Goal: Information Seeking & Learning: Learn about a topic

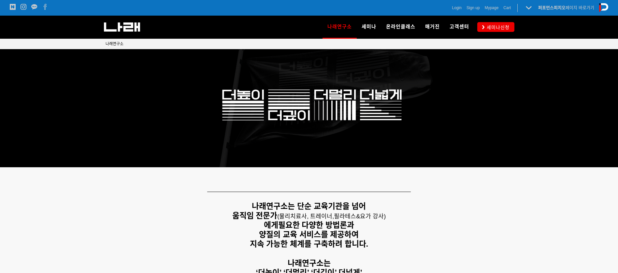
click at [456, 9] on span "Login" at bounding box center [456, 8] width 9 height 7
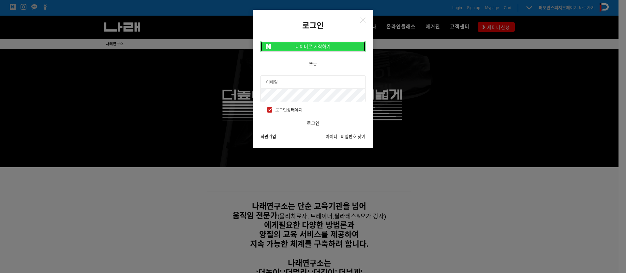
click at [329, 43] on link "네이버로 시작하기" at bounding box center [312, 46] width 105 height 11
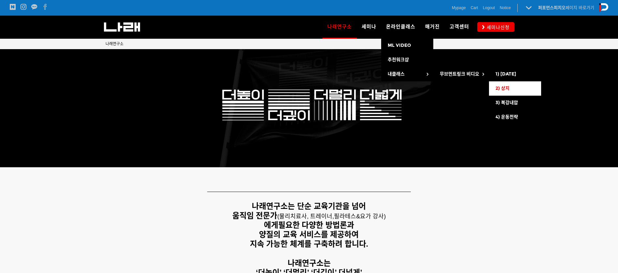
click at [506, 89] on span "2) 상지" at bounding box center [503, 89] width 14 height 6
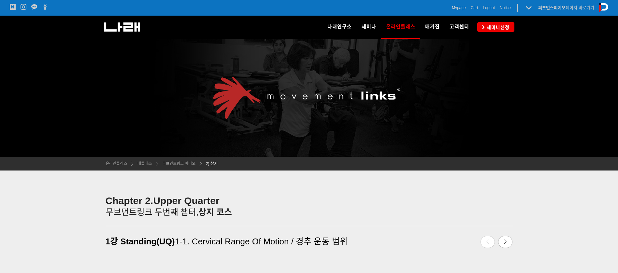
click at [442, 209] on h4 "Chapter 2. Upper Quarter 무브먼트링크 두번째 챕터, 상 지 코스" at bounding box center [309, 206] width 407 height 22
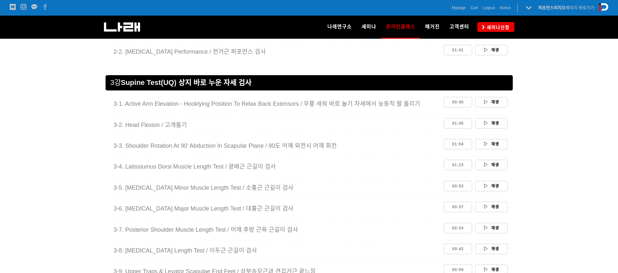
scroll to position [782, 0]
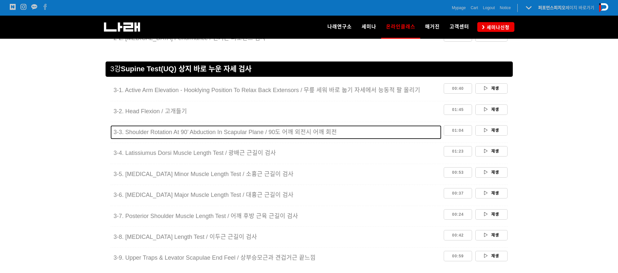
click at [232, 135] on span "3-3. Shoulder Rotation At 90’ Abduction In Scapular Plane / 90도 어깨 외전시 어깨 회전" at bounding box center [226, 132] width 224 height 7
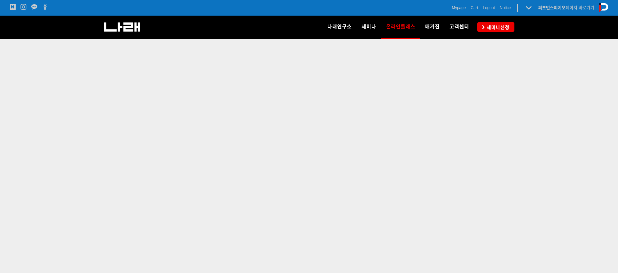
scroll to position [230, 0]
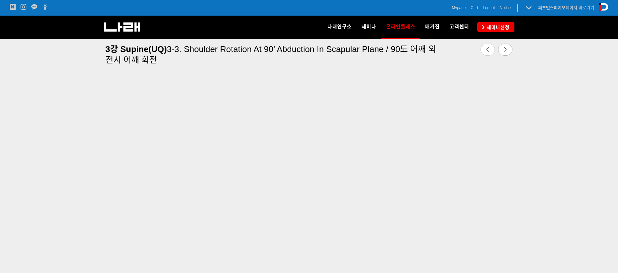
click at [53, 261] on div at bounding box center [309, 172] width 618 height 282
click at [606, 198] on div at bounding box center [309, 167] width 618 height 282
click at [509, 50] on link at bounding box center [505, 50] width 14 height 12
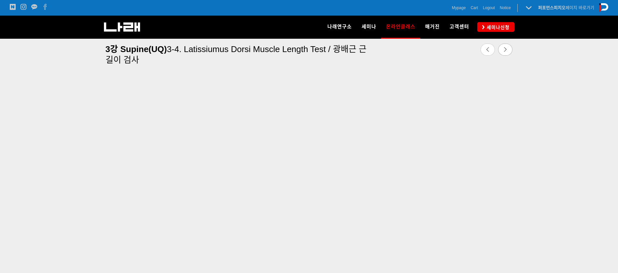
click at [9, 224] on div at bounding box center [309, 169] width 618 height 282
click at [501, 49] on link at bounding box center [505, 50] width 14 height 12
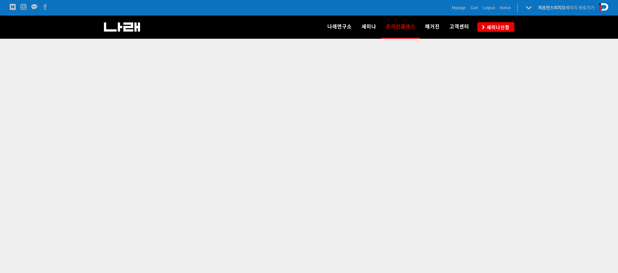
scroll to position [223, 0]
click at [600, 201] on div at bounding box center [309, 171] width 618 height 282
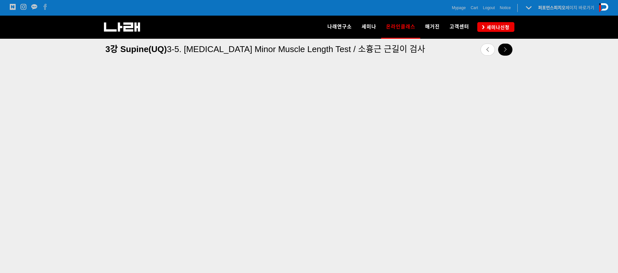
click at [504, 44] on link at bounding box center [505, 50] width 14 height 12
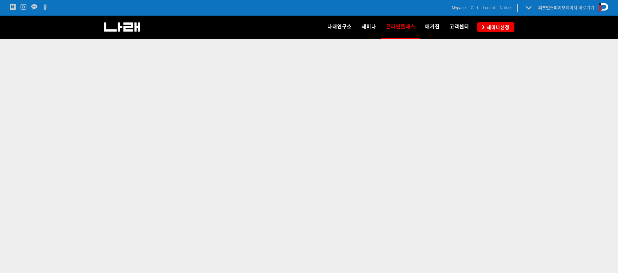
scroll to position [229, 0]
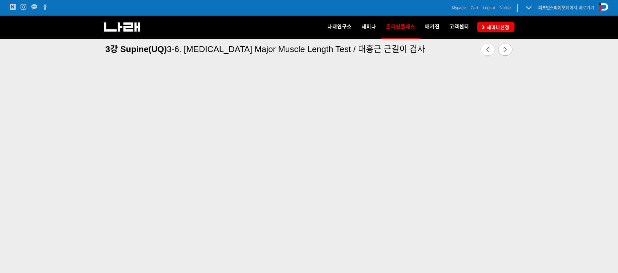
click at [2, 179] on div at bounding box center [309, 168] width 618 height 282
click at [5, 168] on div at bounding box center [309, 168] width 618 height 282
click at [507, 53] on link at bounding box center [505, 50] width 14 height 12
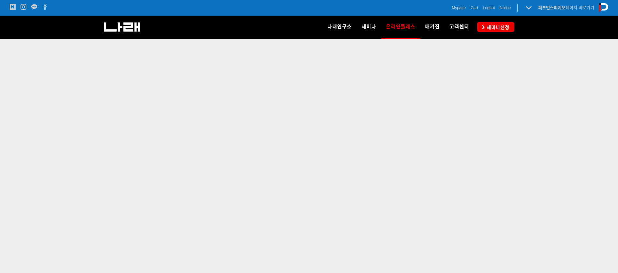
scroll to position [225, 0]
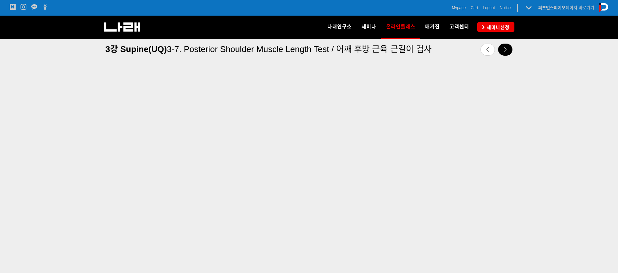
click at [507, 49] on icon at bounding box center [505, 49] width 5 height 5
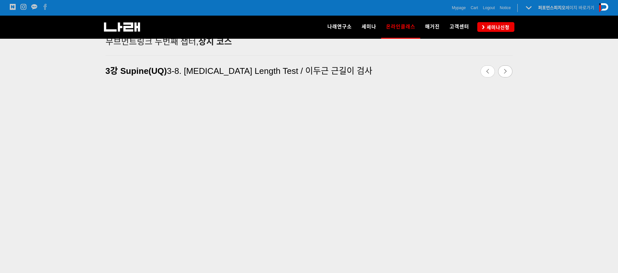
scroll to position [171, 0]
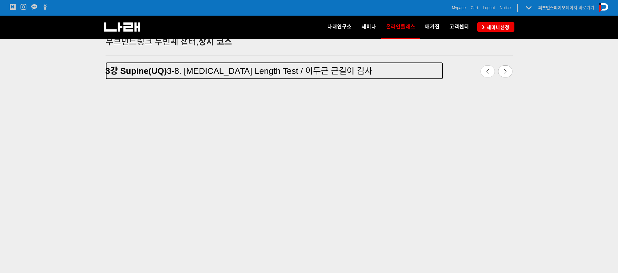
click at [406, 70] on h4 "3[PERSON_NAME](UQ) 3-8. [MEDICAL_DATA] Length Test / 이두근 근길이 검사" at bounding box center [275, 70] width 338 height 11
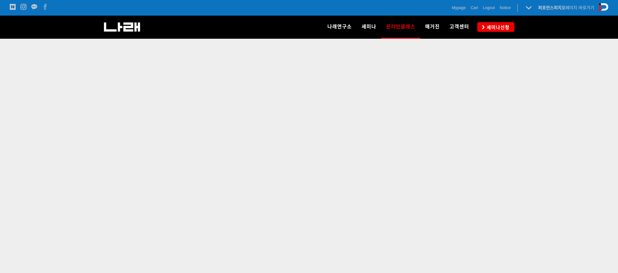
scroll to position [226, 0]
